Goal: Task Accomplishment & Management: Use online tool/utility

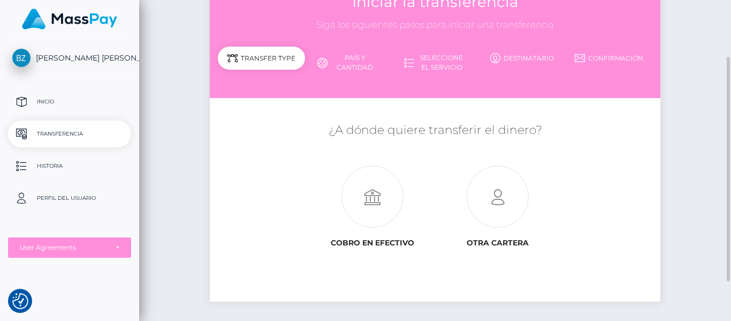
scroll to position [79, 0]
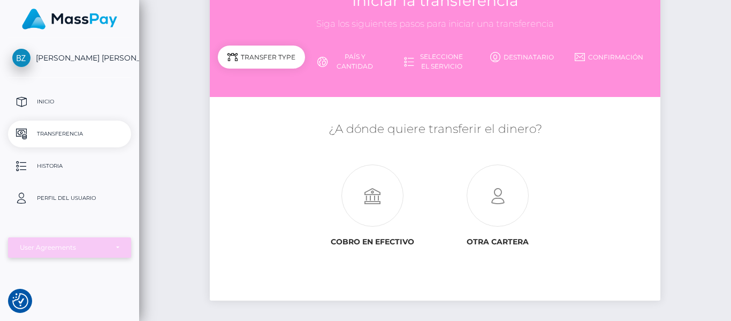
click at [117, 246] on div "User Agreements" at bounding box center [70, 247] width 100 height 9
click at [103, 263] on div at bounding box center [69, 263] width 123 height 9
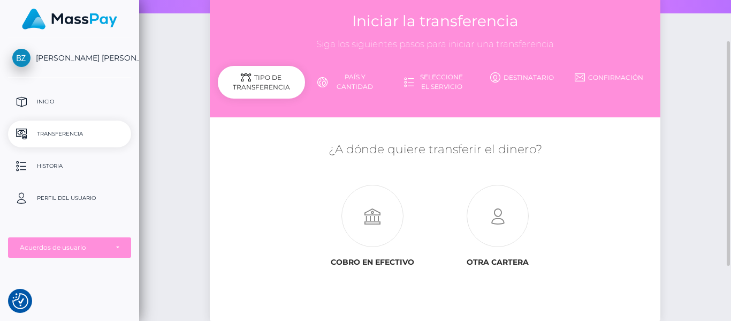
scroll to position [59, 0]
click at [373, 217] on icon at bounding box center [372, 216] width 125 height 62
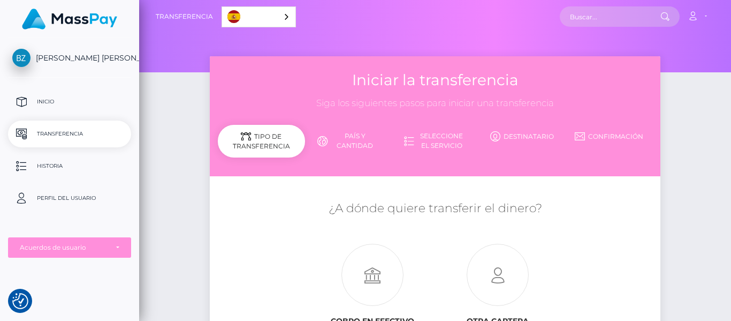
click at [81, 16] on img at bounding box center [69, 19] width 95 height 21
click at [263, 14] on link "Español" at bounding box center [258, 17] width 73 height 20
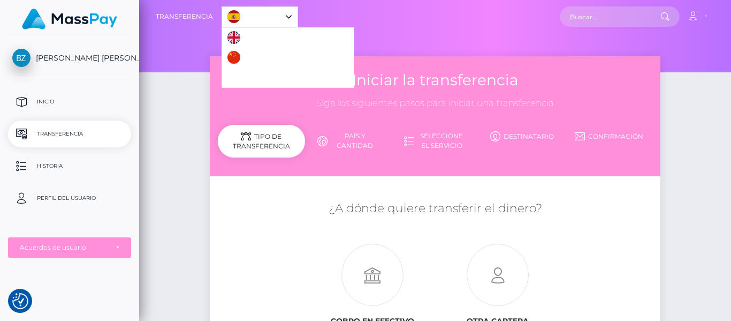
click at [263, 14] on link "Español" at bounding box center [259, 17] width 75 height 20
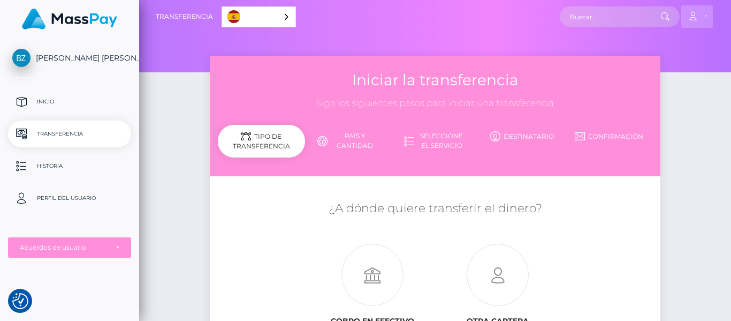
click at [706, 17] on link "Cuenta" at bounding box center [697, 16] width 32 height 22
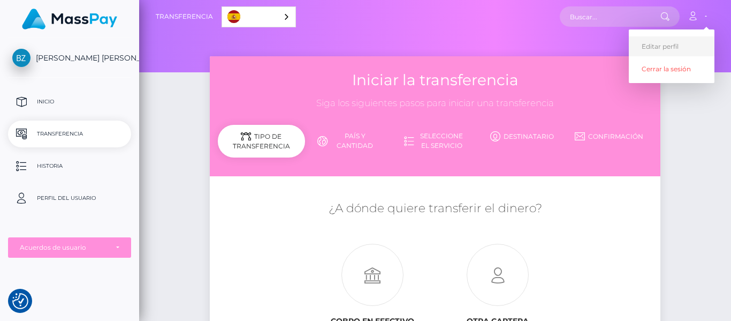
click at [667, 43] on link "Editar perfil" at bounding box center [672, 46] width 86 height 20
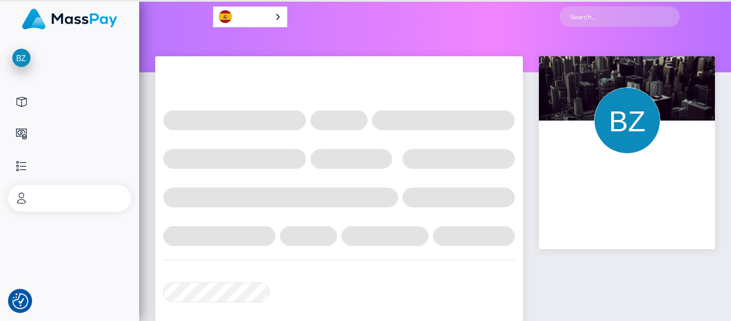
select select
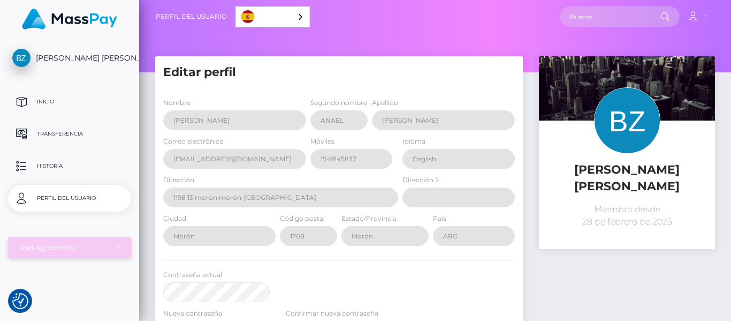
click at [90, 249] on div "User Agreements" at bounding box center [64, 247] width 88 height 9
click at [87, 264] on div at bounding box center [69, 263] width 123 height 9
click at [64, 132] on p "Transferencia" at bounding box center [69, 134] width 115 height 16
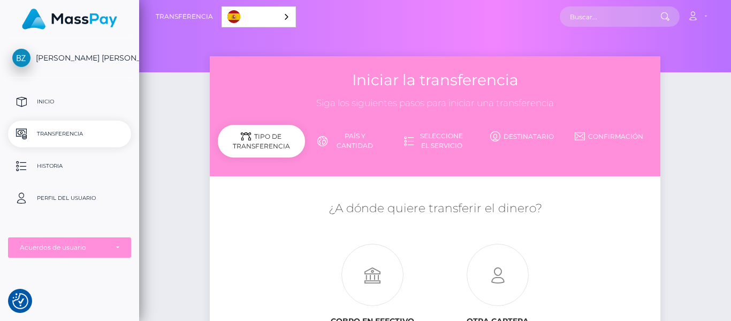
click at [263, 144] on div "Tipo de transferencia" at bounding box center [261, 141] width 87 height 33
click at [354, 141] on link "País y cantidad" at bounding box center [348, 141] width 87 height 28
click at [90, 58] on span "[PERSON_NAME] [PERSON_NAME]" at bounding box center [69, 58] width 123 height 10
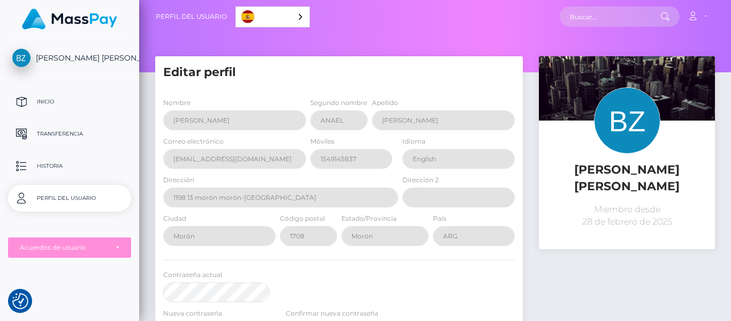
click at [610, 134] on img at bounding box center [627, 120] width 66 height 66
click at [699, 13] on icon at bounding box center [692, 16] width 11 height 9
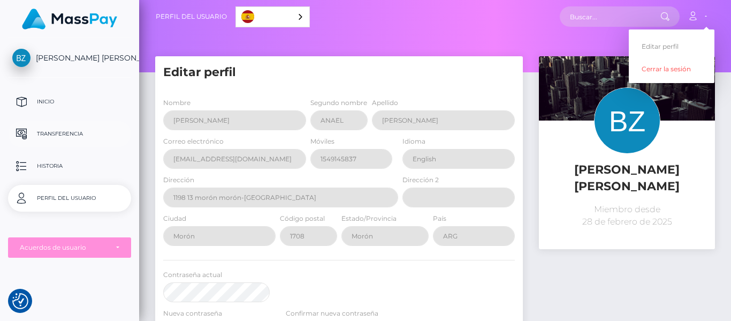
click at [60, 131] on p "Transferencia" at bounding box center [69, 134] width 115 height 16
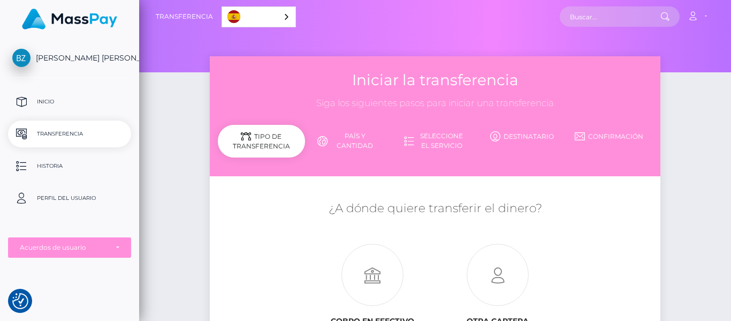
click at [363, 142] on link "País y cantidad" at bounding box center [348, 141] width 87 height 28
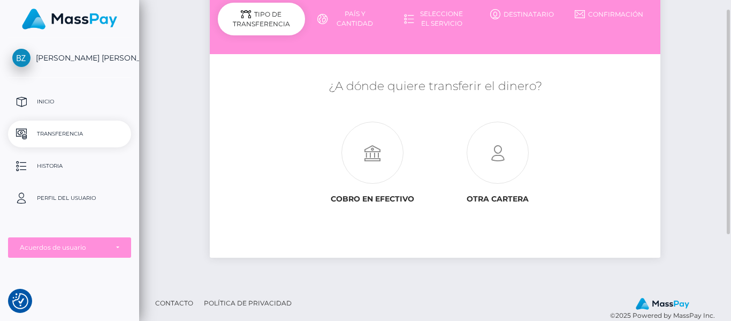
scroll to position [137, 0]
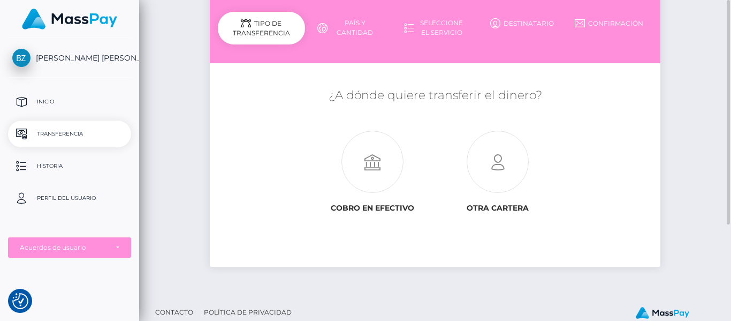
scroll to position [137, 0]
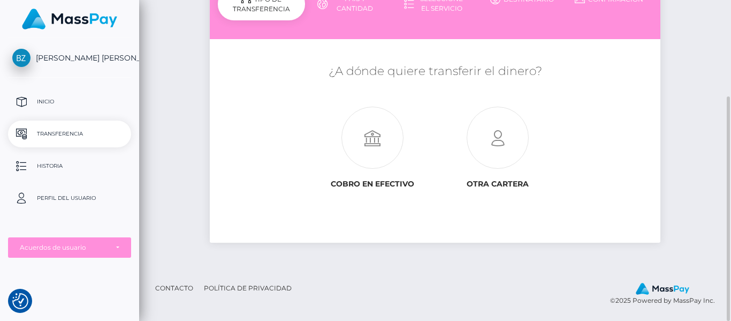
click at [257, 287] on link "Política de privacidad" at bounding box center [248, 287] width 96 height 17
